Goal: Information Seeking & Learning: Learn about a topic

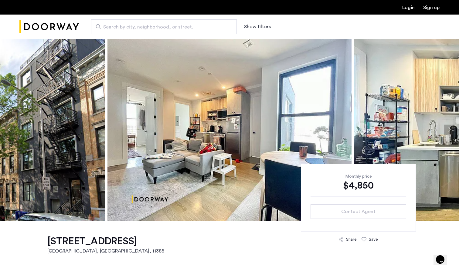
click at [159, 24] on span "Search by city, neighborhood, or street." at bounding box center [161, 26] width 116 height 7
click at [159, 24] on input "Search by city, neighborhood, or street." at bounding box center [164, 26] width 146 height 15
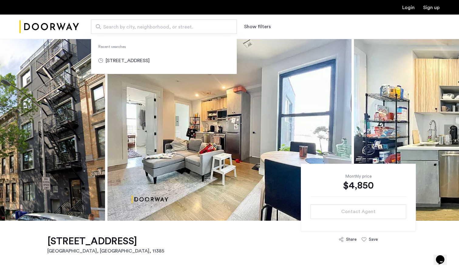
paste input "**********"
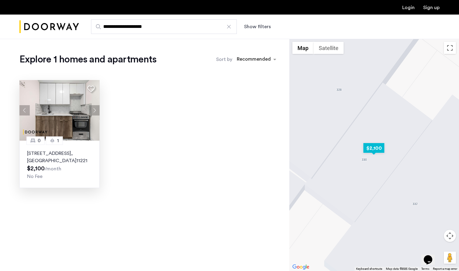
type input "**********"
click at [48, 154] on p "330 Evergreen Avenue, Unit 1F, Brooklyn , NY 11221" at bounding box center [59, 157] width 65 height 15
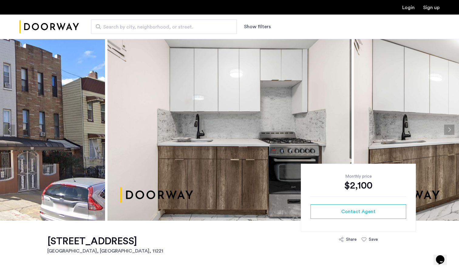
click at [448, 130] on button "Next apartment" at bounding box center [449, 130] width 10 height 10
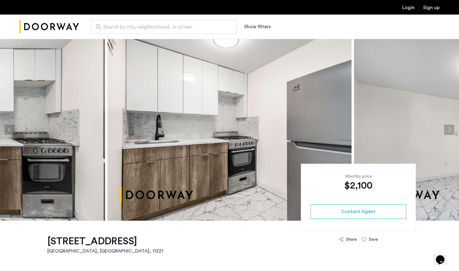
click at [448, 130] on button "Next apartment" at bounding box center [449, 130] width 10 height 10
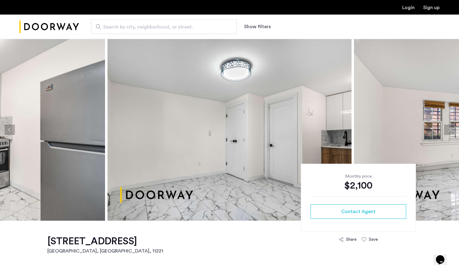
click at [448, 130] on button "Next apartment" at bounding box center [449, 130] width 10 height 10
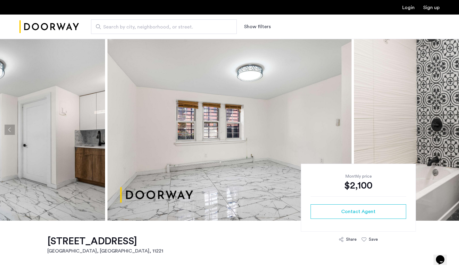
click at [448, 130] on button "Next apartment" at bounding box center [449, 130] width 10 height 10
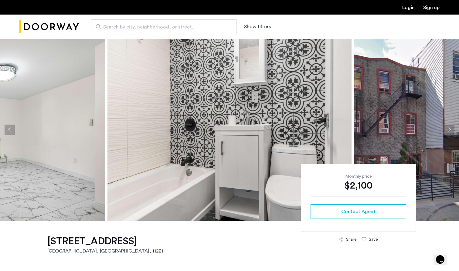
click at [448, 130] on button "Next apartment" at bounding box center [449, 130] width 10 height 10
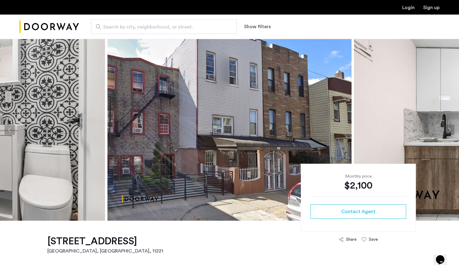
click at [448, 130] on button "Next apartment" at bounding box center [449, 130] width 10 height 10
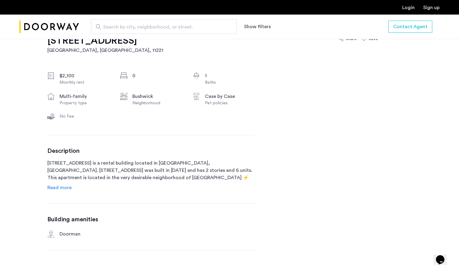
scroll to position [217, 0]
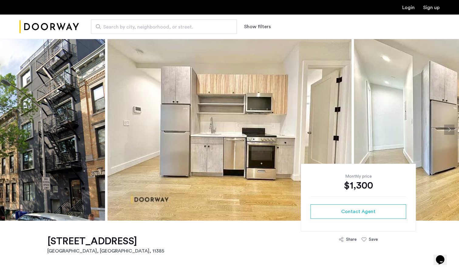
click at [449, 126] on button "Next apartment" at bounding box center [449, 130] width 10 height 10
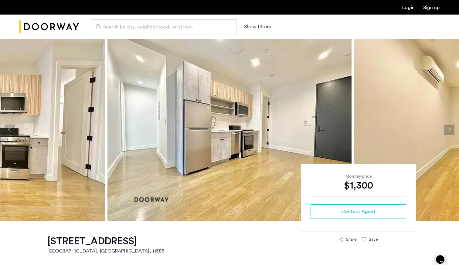
click at [449, 126] on button "Next apartment" at bounding box center [449, 130] width 10 height 10
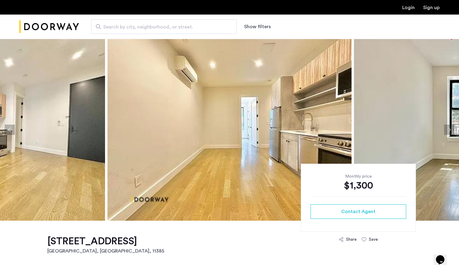
click at [449, 126] on button "Next apartment" at bounding box center [449, 130] width 10 height 10
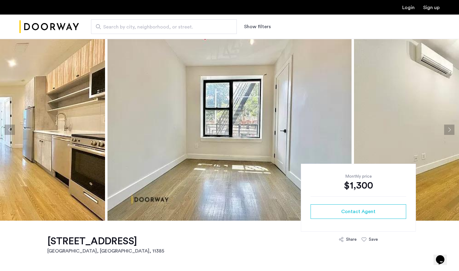
click at [449, 126] on button "Next apartment" at bounding box center [449, 130] width 10 height 10
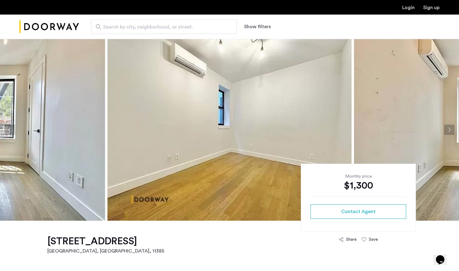
click at [449, 126] on button "Next apartment" at bounding box center [449, 130] width 10 height 10
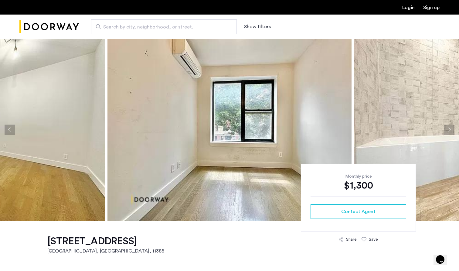
click at [449, 126] on button "Next apartment" at bounding box center [449, 130] width 10 height 10
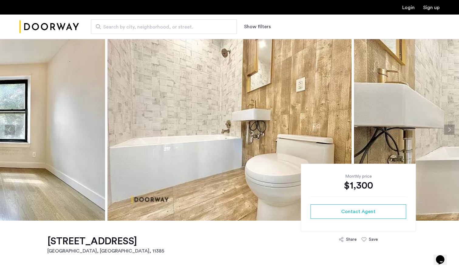
click at [449, 126] on button "Next apartment" at bounding box center [449, 130] width 10 height 10
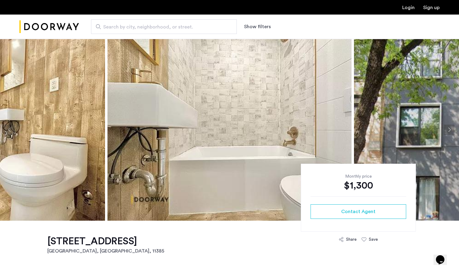
click at [449, 126] on button "Next apartment" at bounding box center [449, 130] width 10 height 10
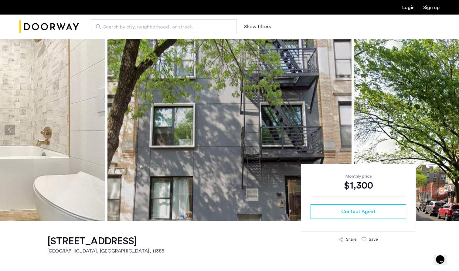
click at [449, 126] on button "Next apartment" at bounding box center [449, 130] width 10 height 10
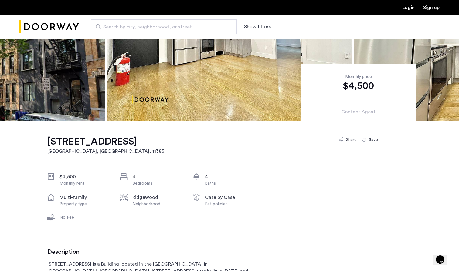
scroll to position [124, 0]
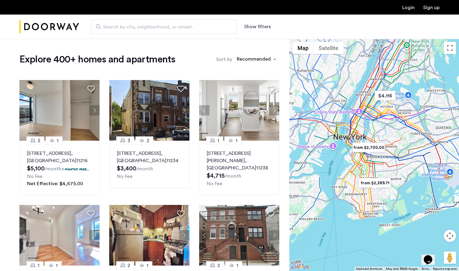
click at [259, 26] on button "Show filters" at bounding box center [257, 26] width 27 height 7
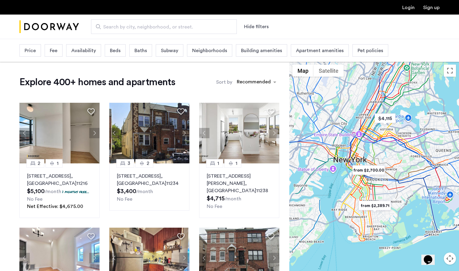
click at [118, 54] on span "Beds" at bounding box center [115, 50] width 11 height 7
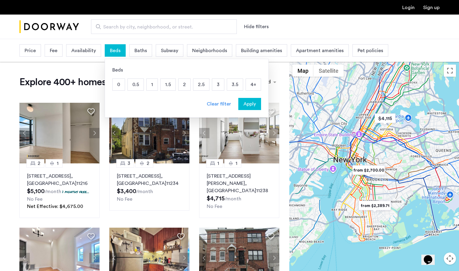
click at [119, 51] on span "Beds" at bounding box center [115, 50] width 11 height 7
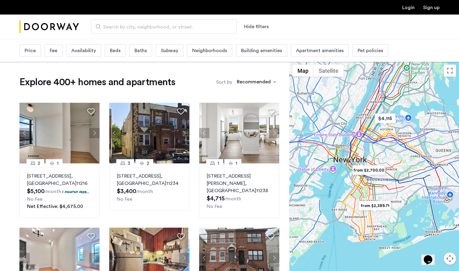
click at [142, 29] on span "Search by city, neighborhood, or street." at bounding box center [161, 26] width 116 height 7
click at [142, 29] on input "Search by city, neighborhood, or street." at bounding box center [164, 26] width 146 height 15
click at [171, 29] on input "**********" at bounding box center [164, 26] width 146 height 15
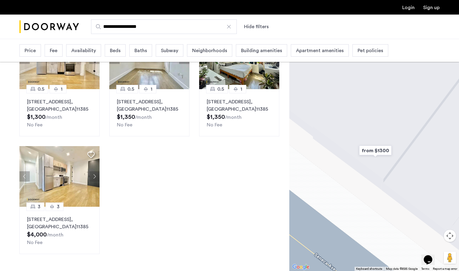
scroll to position [81, 0]
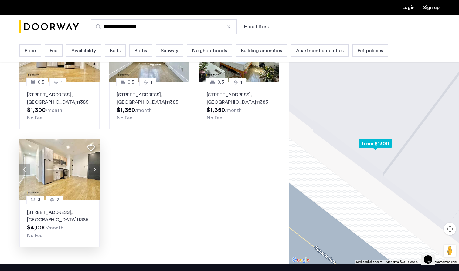
type input "**********"
click at [55, 215] on p "961 Seneca Avenue, Unit 4F, Queens , NY 11385" at bounding box center [59, 216] width 65 height 15
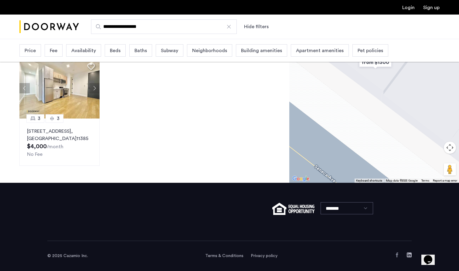
scroll to position [0, 0]
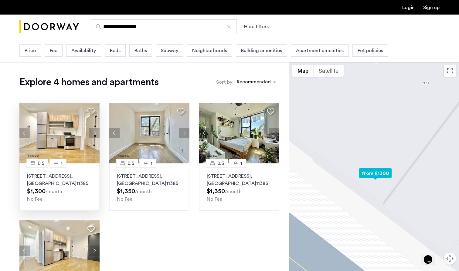
click at [96, 133] on button "Next apartment" at bounding box center [94, 133] width 10 height 10
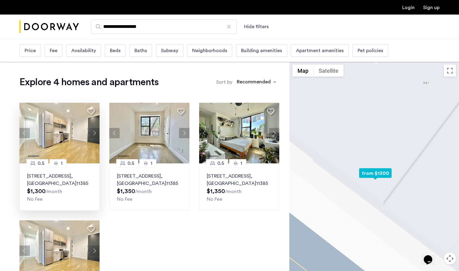
click at [96, 133] on button "Next apartment" at bounding box center [94, 133] width 10 height 10
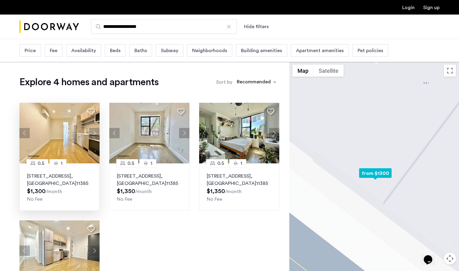
click at [96, 133] on button "Next apartment" at bounding box center [94, 133] width 10 height 10
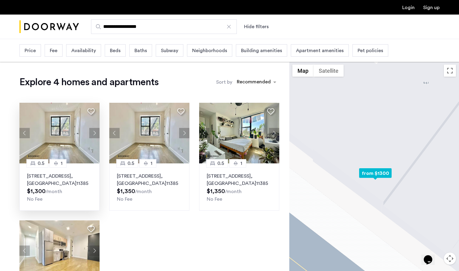
click at [96, 133] on button "Next apartment" at bounding box center [94, 133] width 10 height 10
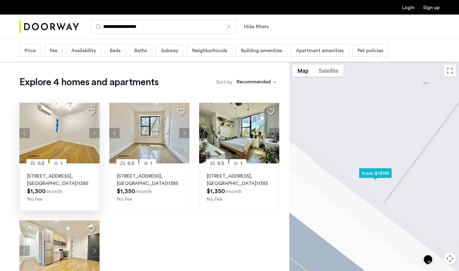
click at [96, 133] on button "Next apartment" at bounding box center [94, 133] width 10 height 10
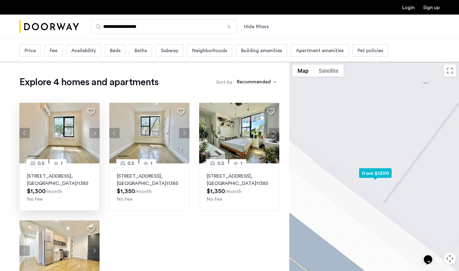
click at [96, 133] on button "Next apartment" at bounding box center [94, 133] width 10 height 10
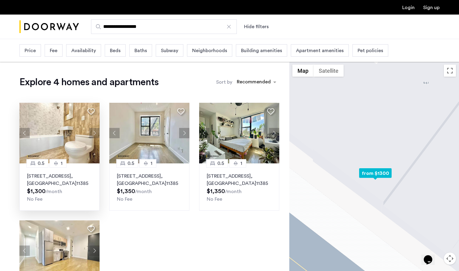
click at [96, 133] on button "Next apartment" at bounding box center [94, 133] width 10 height 10
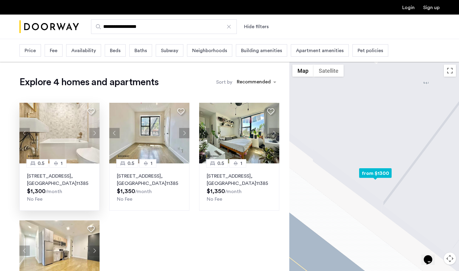
click at [96, 133] on button "Next apartment" at bounding box center [94, 133] width 10 height 10
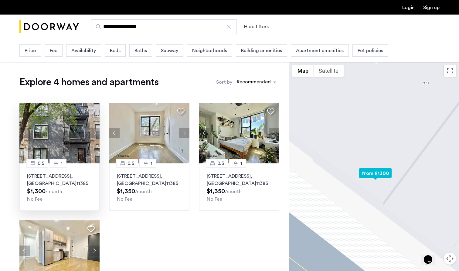
click at [96, 133] on button "Next apartment" at bounding box center [94, 133] width 10 height 10
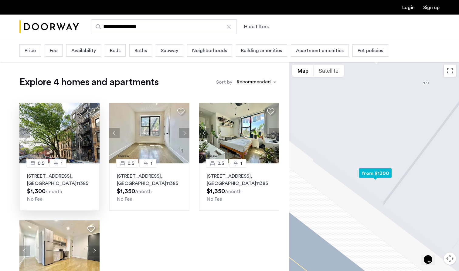
click at [96, 133] on button "Next apartment" at bounding box center [94, 133] width 10 height 10
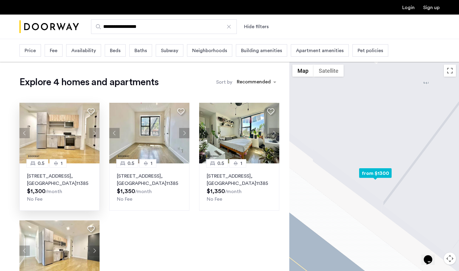
click at [96, 133] on button "Next apartment" at bounding box center [94, 133] width 10 height 10
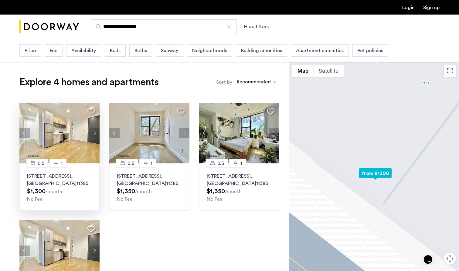
click at [96, 133] on button "Next apartment" at bounding box center [94, 133] width 10 height 10
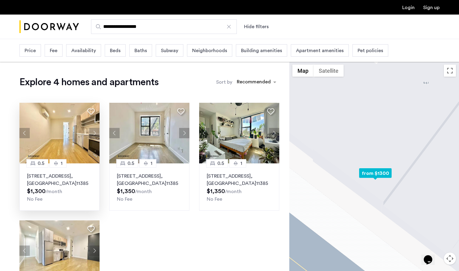
click at [96, 133] on button "Next apartment" at bounding box center [94, 133] width 10 height 10
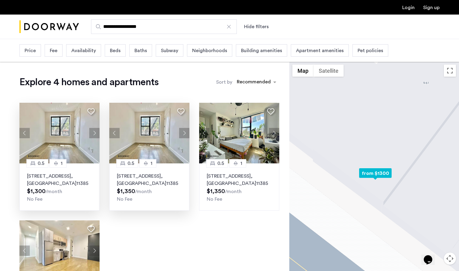
click at [185, 132] on button "Next apartment" at bounding box center [184, 133] width 10 height 10
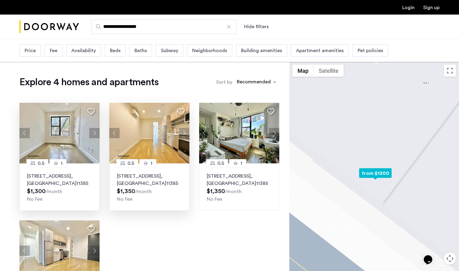
click at [185, 132] on button "Next apartment" at bounding box center [184, 133] width 10 height 10
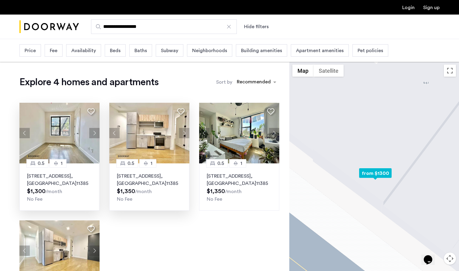
click at [185, 132] on button "Next apartment" at bounding box center [184, 133] width 10 height 10
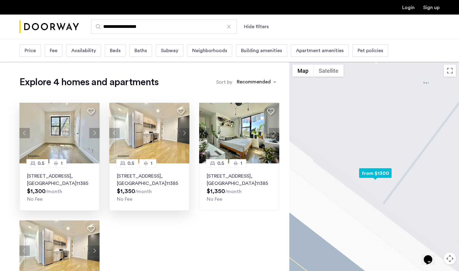
click at [185, 132] on button "Next apartment" at bounding box center [184, 133] width 10 height 10
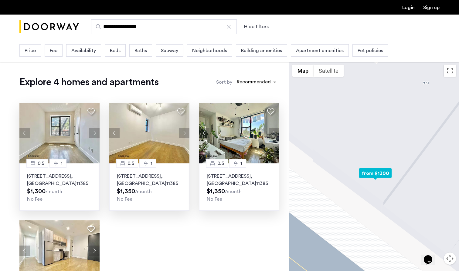
click at [234, 185] on p "961 Seneca Avenue, Unit 1FBM, Queens , NY 11385" at bounding box center [239, 180] width 65 height 15
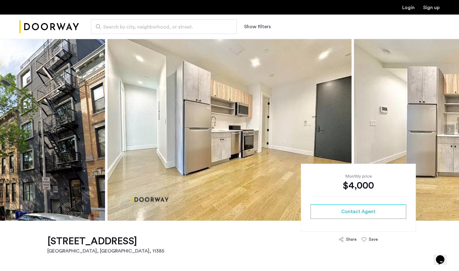
click at [445, 127] on button "Next apartment" at bounding box center [449, 130] width 10 height 10
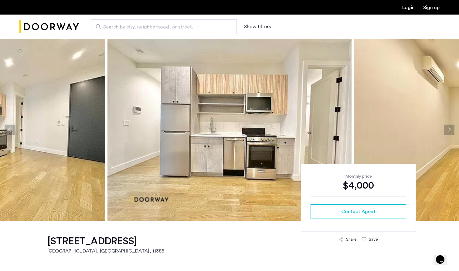
click at [445, 127] on button "Next apartment" at bounding box center [449, 130] width 10 height 10
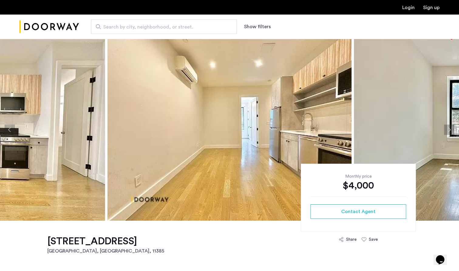
click at [445, 127] on button "Next apartment" at bounding box center [449, 130] width 10 height 10
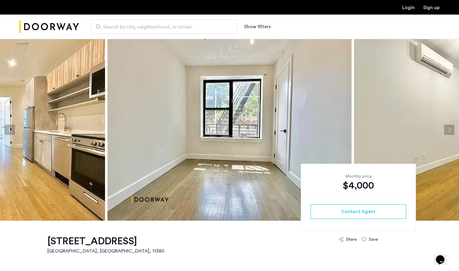
click at [445, 127] on button "Next apartment" at bounding box center [449, 130] width 10 height 10
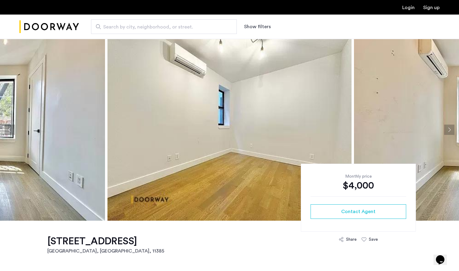
click at [445, 127] on button "Next apartment" at bounding box center [449, 130] width 10 height 10
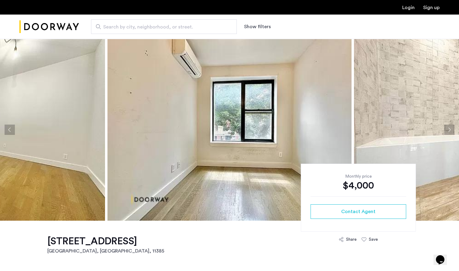
click at [447, 130] on button "Next apartment" at bounding box center [449, 130] width 10 height 10
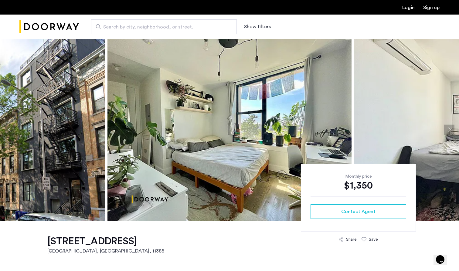
click at [451, 127] on button "Next apartment" at bounding box center [449, 130] width 10 height 10
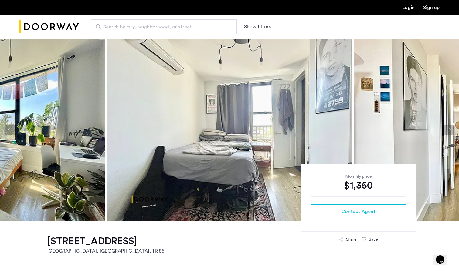
click at [451, 128] on button "Next apartment" at bounding box center [449, 130] width 10 height 10
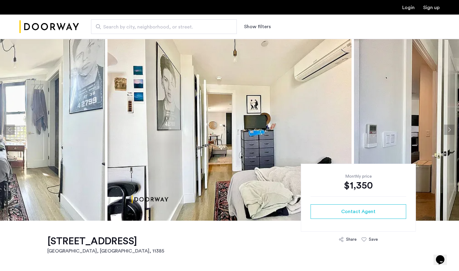
click at [451, 128] on button "Next apartment" at bounding box center [449, 130] width 10 height 10
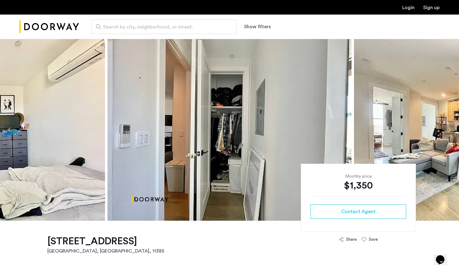
click at [451, 128] on button "Next apartment" at bounding box center [449, 130] width 10 height 10
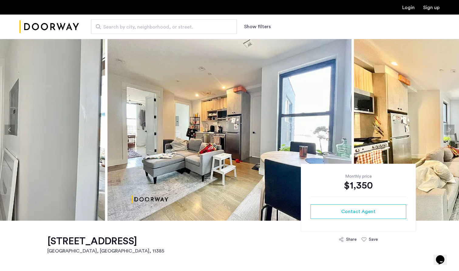
click at [451, 128] on button "Next apartment" at bounding box center [449, 130] width 10 height 10
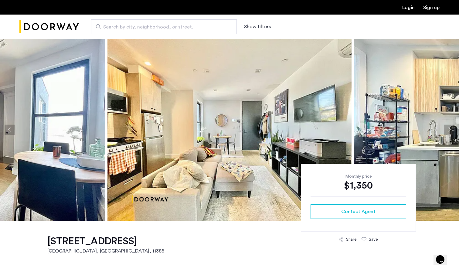
click at [451, 128] on button "Next apartment" at bounding box center [449, 130] width 10 height 10
